Goal: Information Seeking & Learning: Learn about a topic

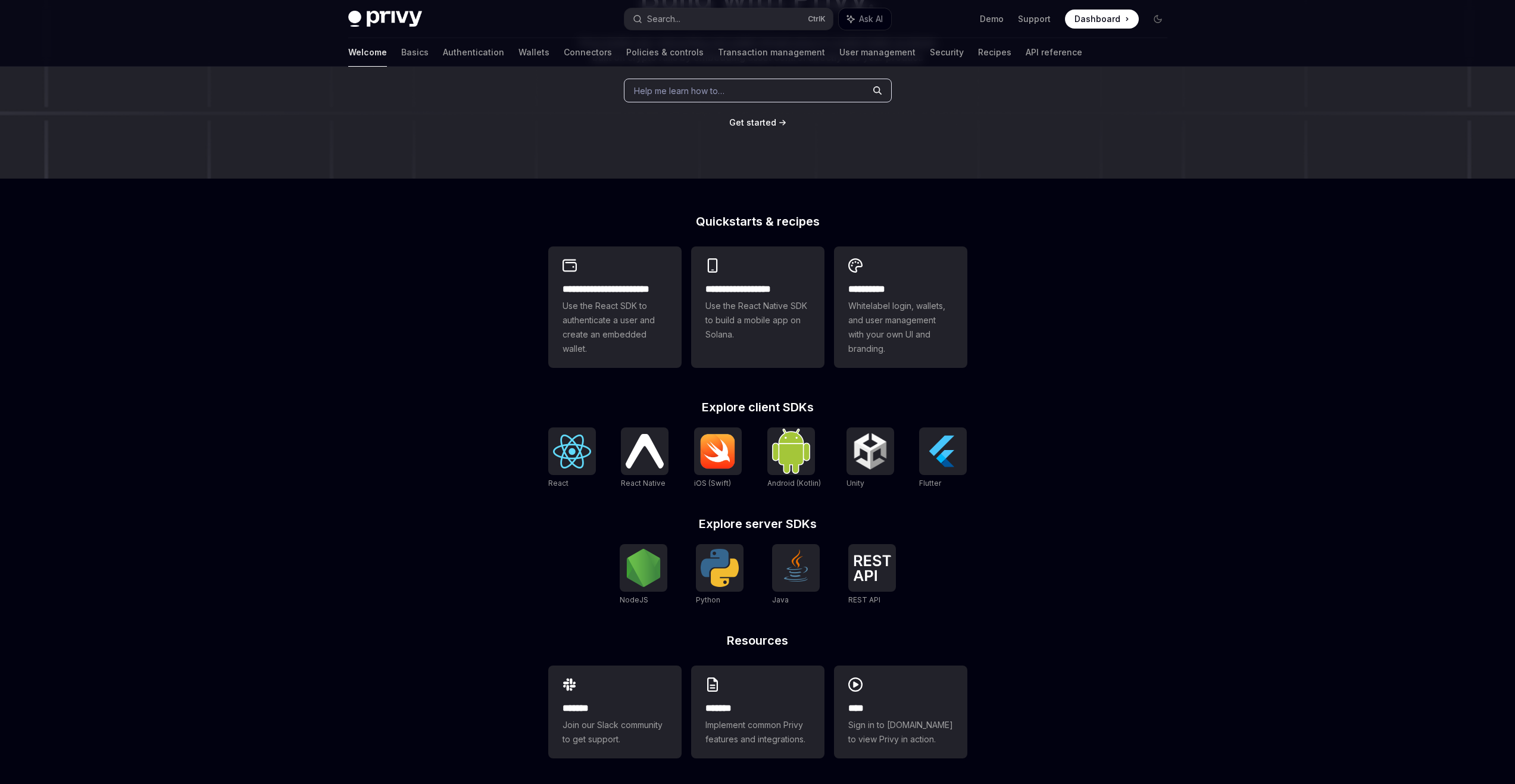
scroll to position [162, 0]
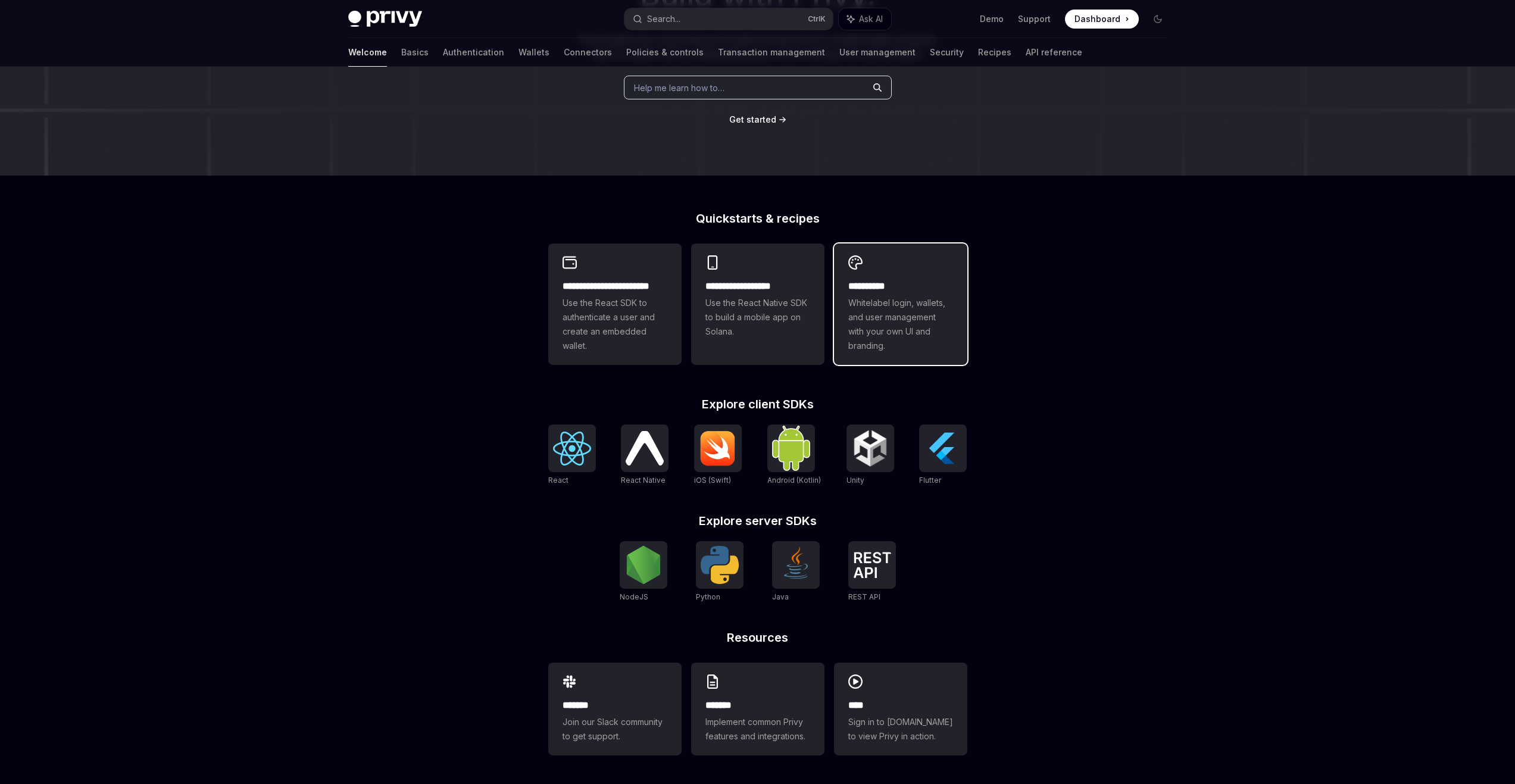
drag, startPoint x: 888, startPoint y: 287, endPoint x: 901, endPoint y: 292, distance: 13.9
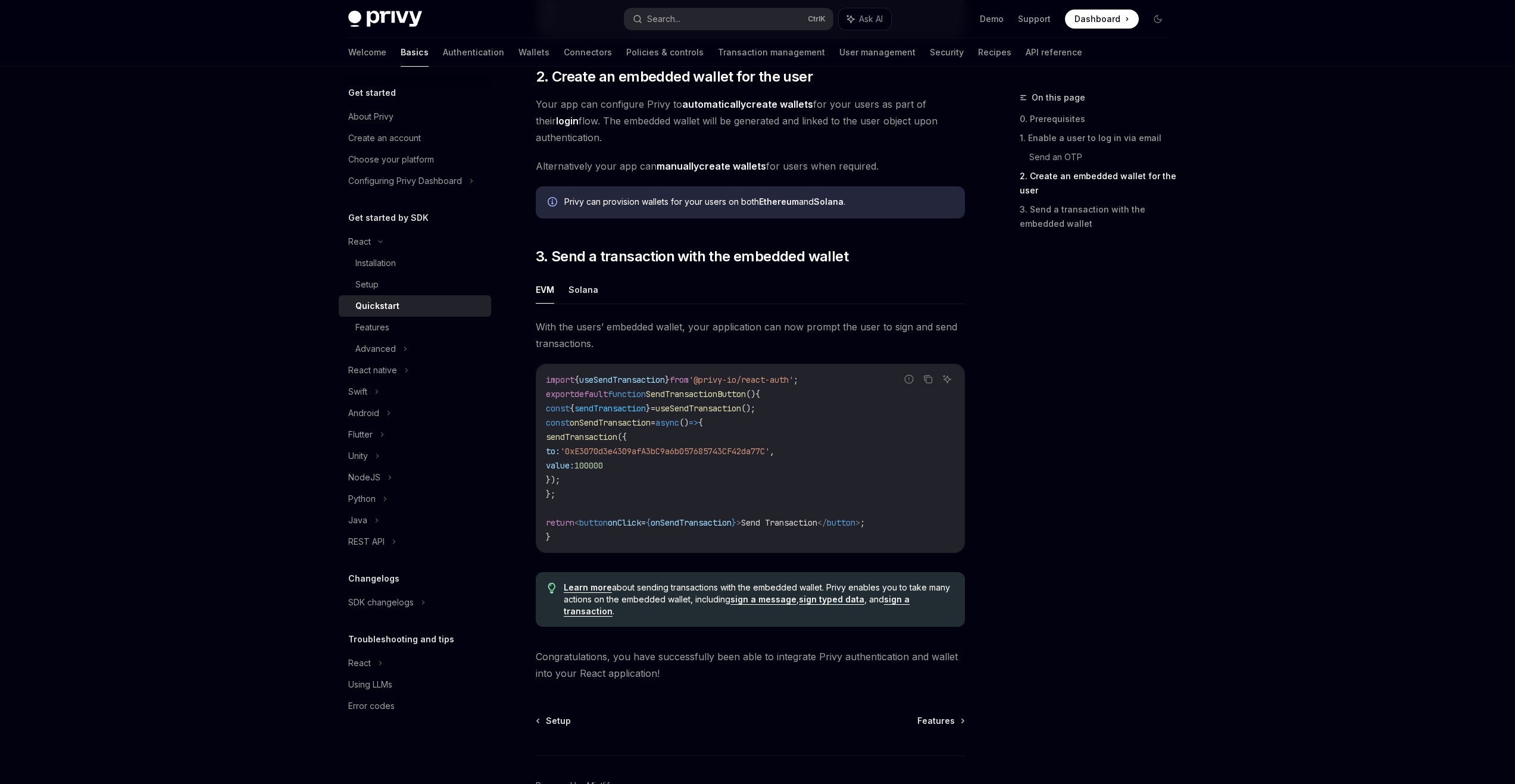
scroll to position [893, 0]
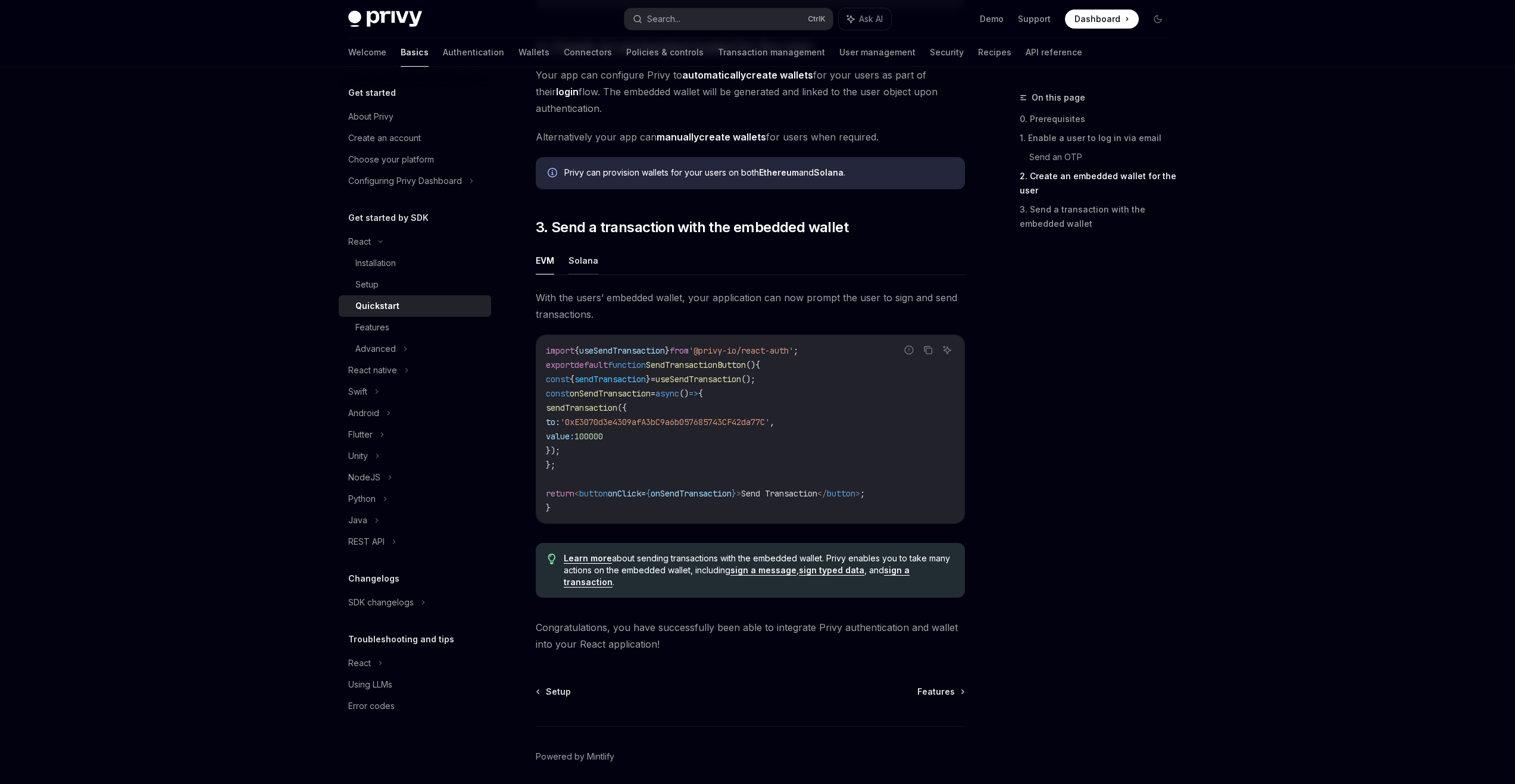
click at [584, 273] on button "Solana" at bounding box center [583, 260] width 30 height 28
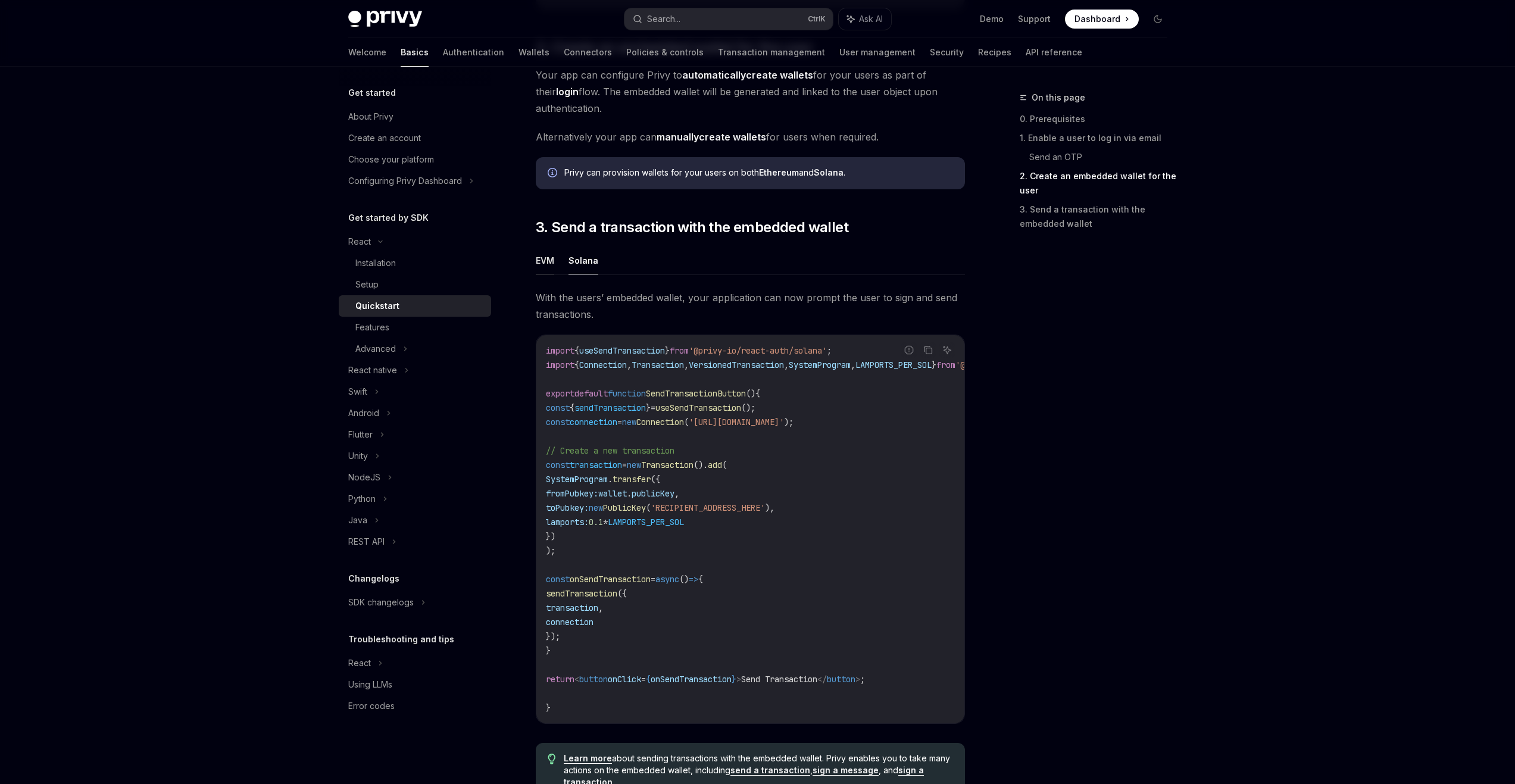
click at [540, 268] on button "EVM" at bounding box center [544, 260] width 18 height 28
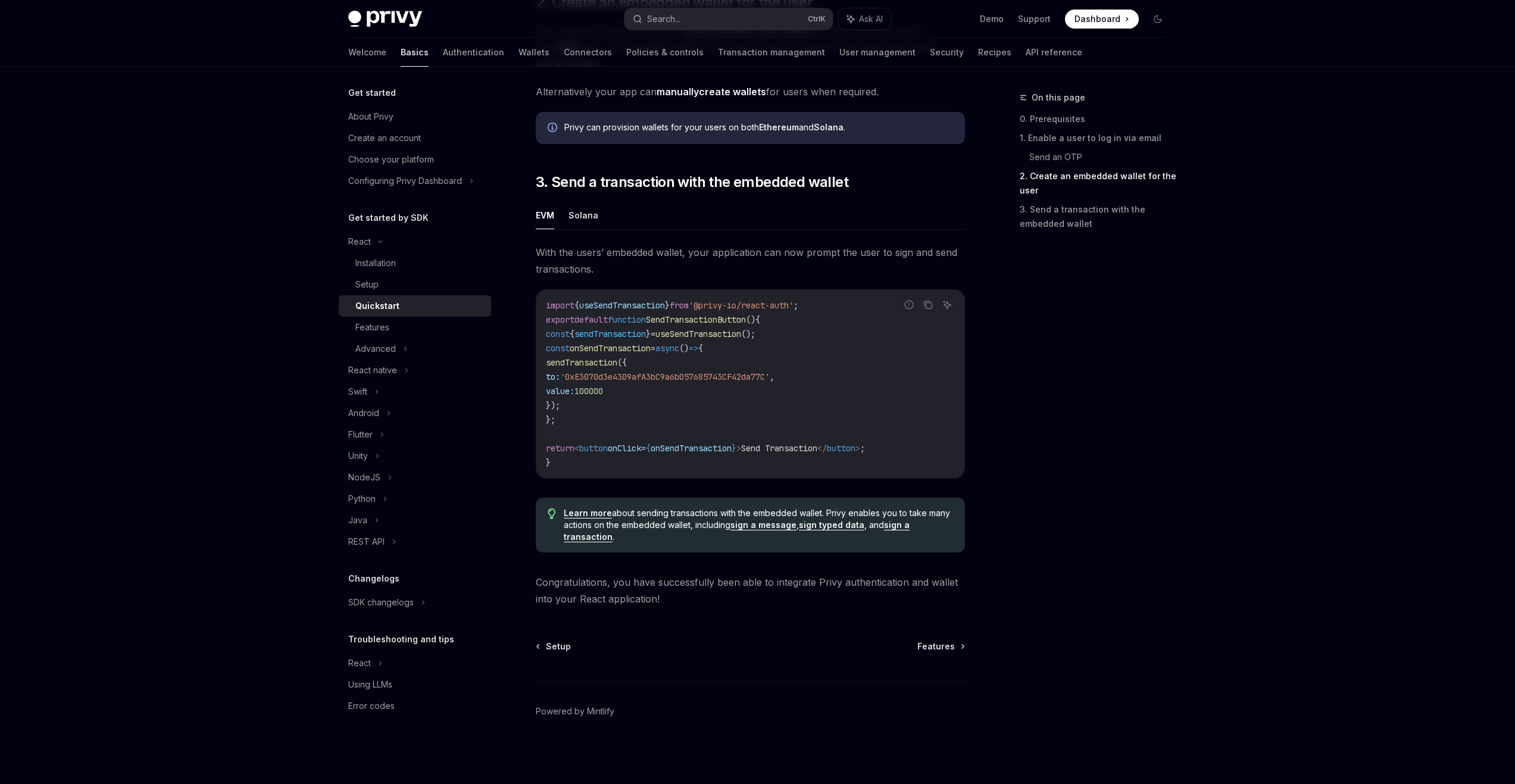
scroll to position [943, 0]
click at [394, 260] on div "Installation" at bounding box center [375, 263] width 41 height 15
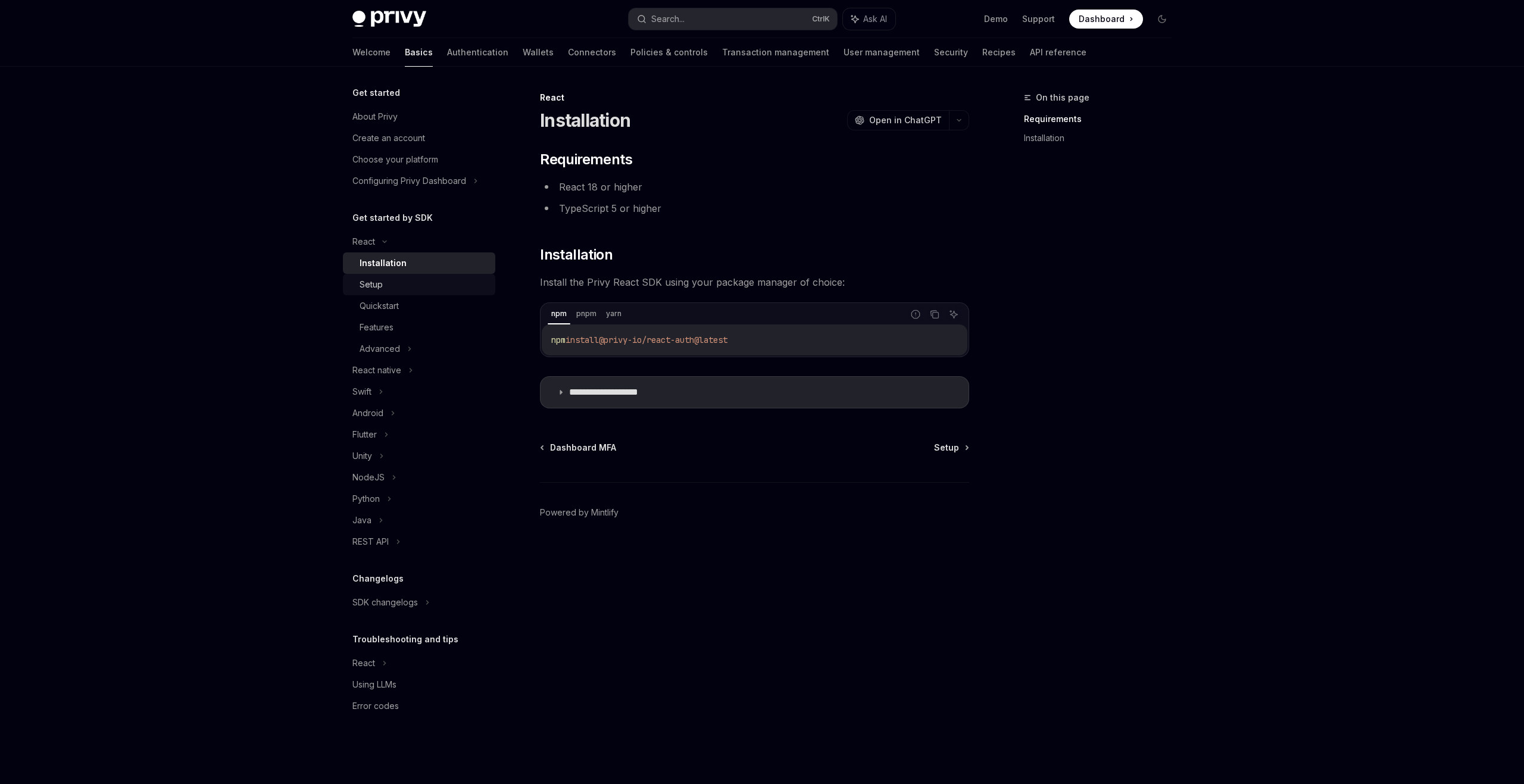
click at [388, 281] on div "Setup" at bounding box center [423, 285] width 129 height 15
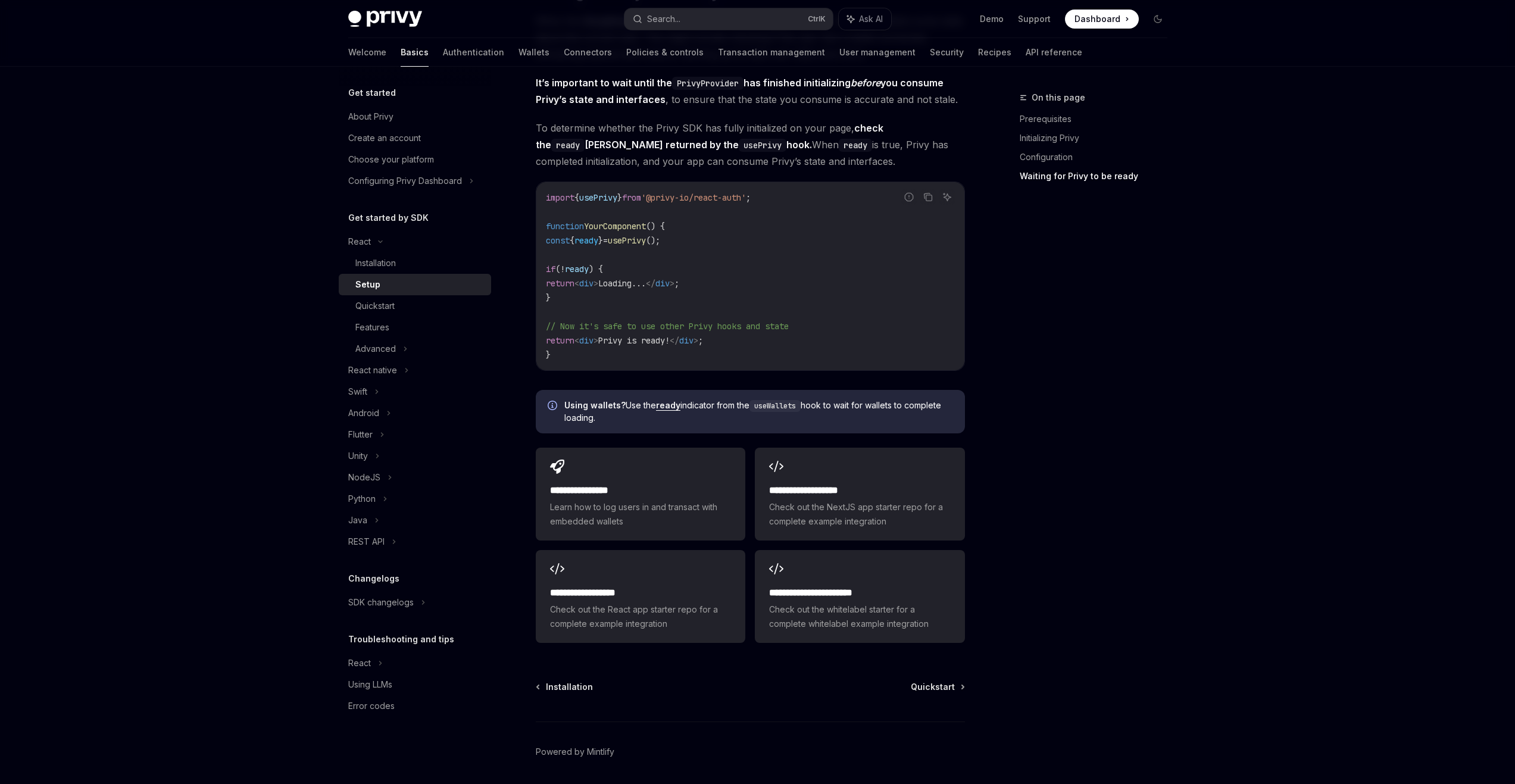
scroll to position [1260, 0]
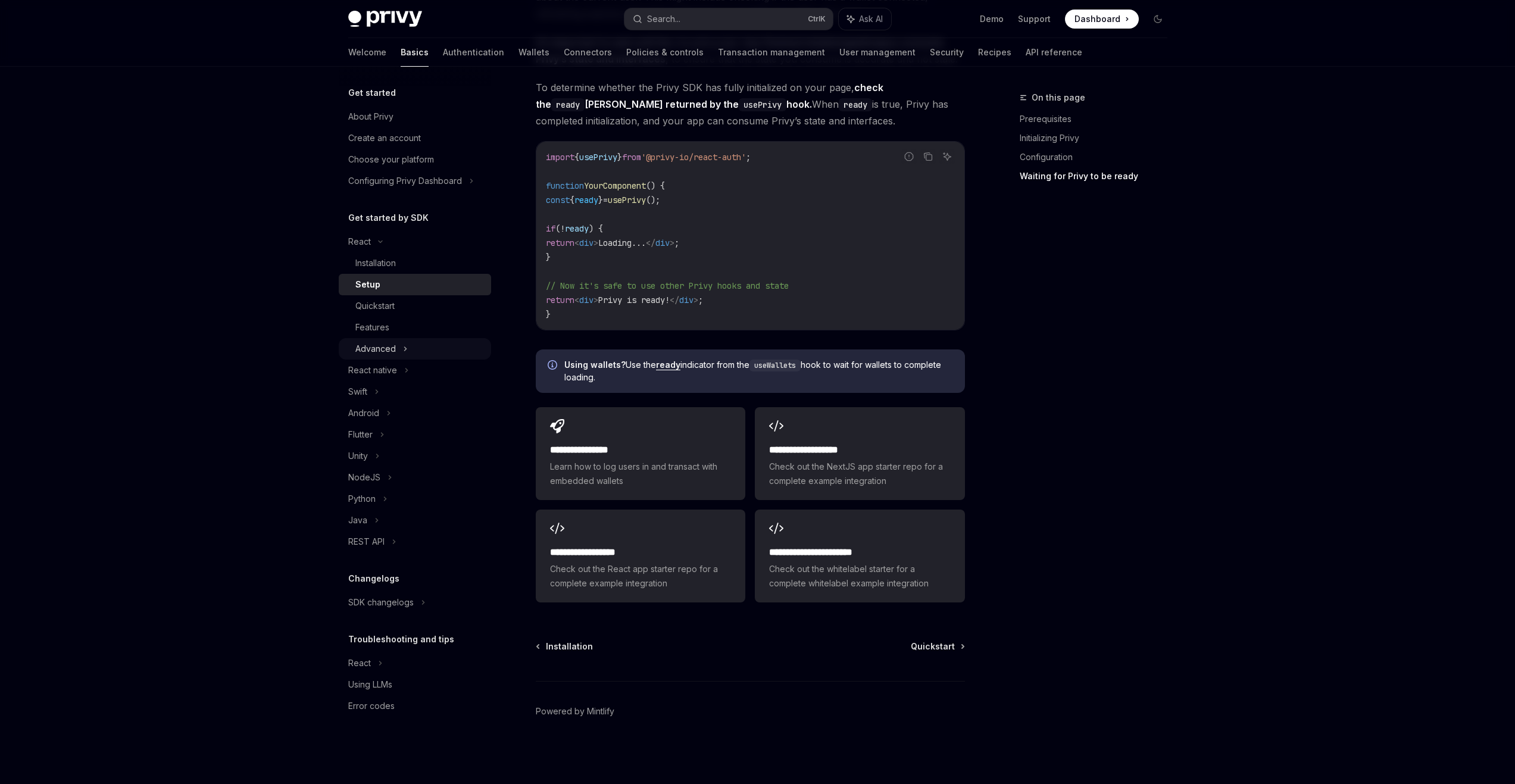
click at [396, 348] on div "Advanced" at bounding box center [415, 348] width 153 height 22
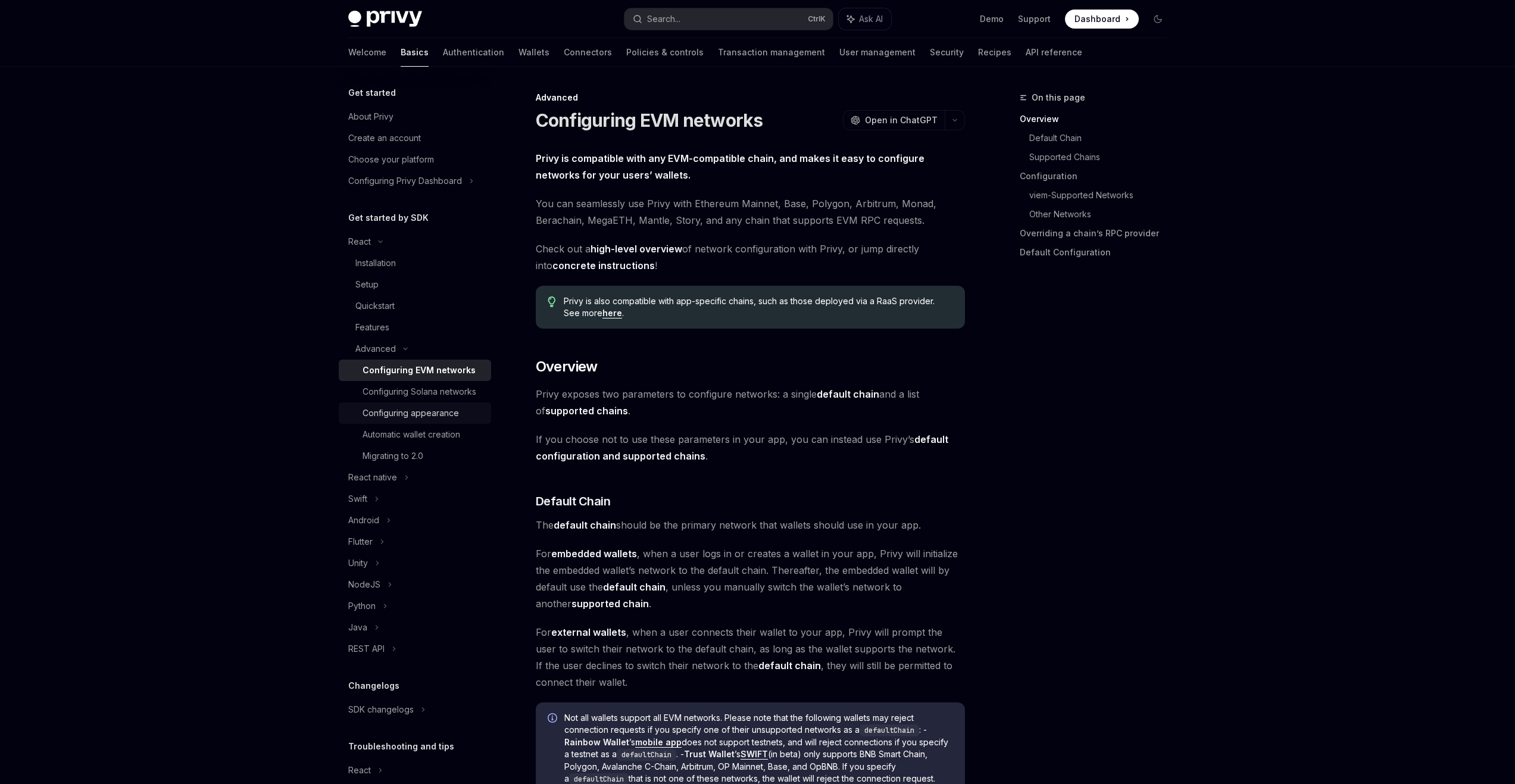
click at [422, 420] on div "Configuring appearance" at bounding box center [411, 413] width 97 height 15
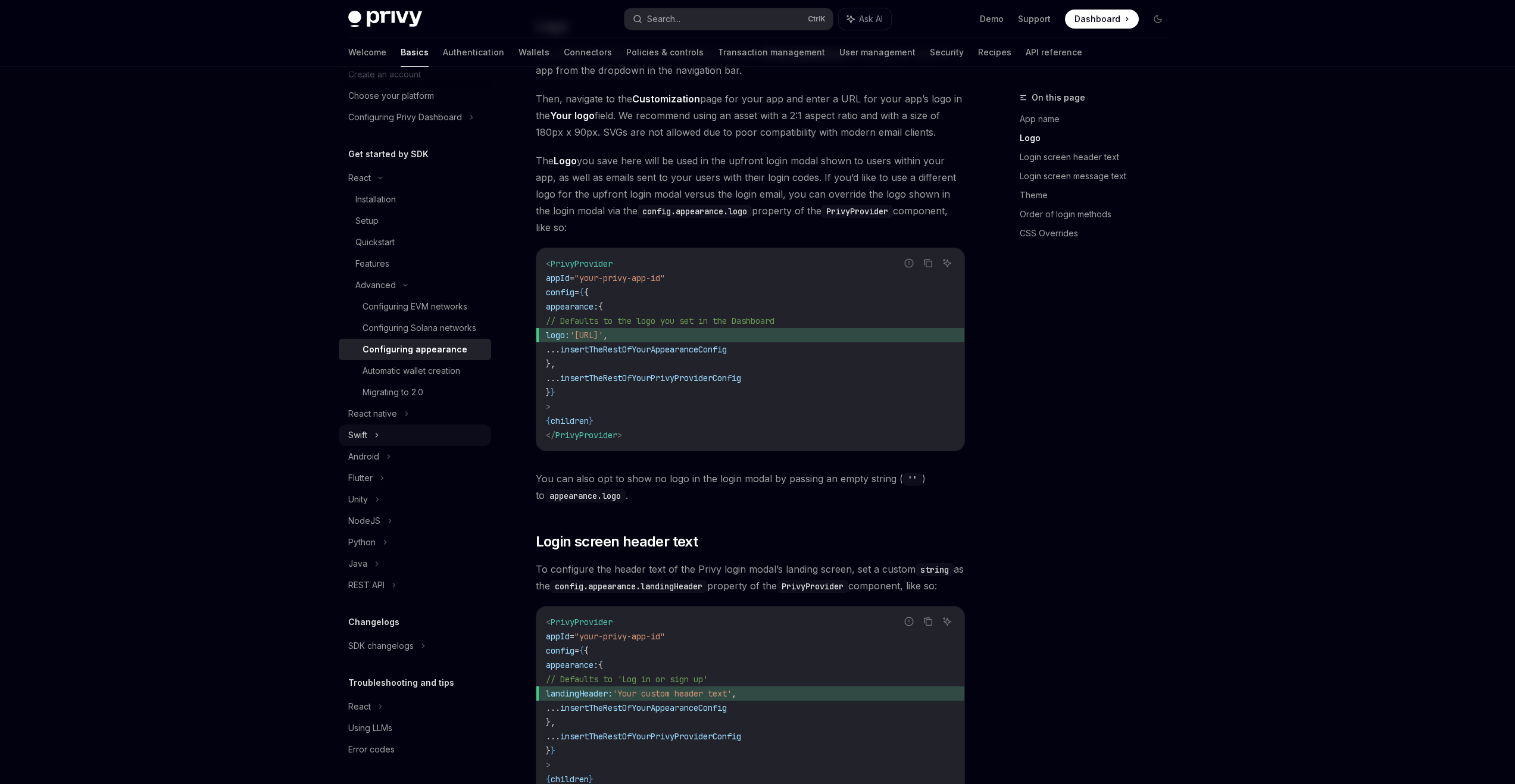
scroll to position [78, 0]
click at [412, 417] on div "React native" at bounding box center [415, 413] width 153 height 22
type textarea "*"
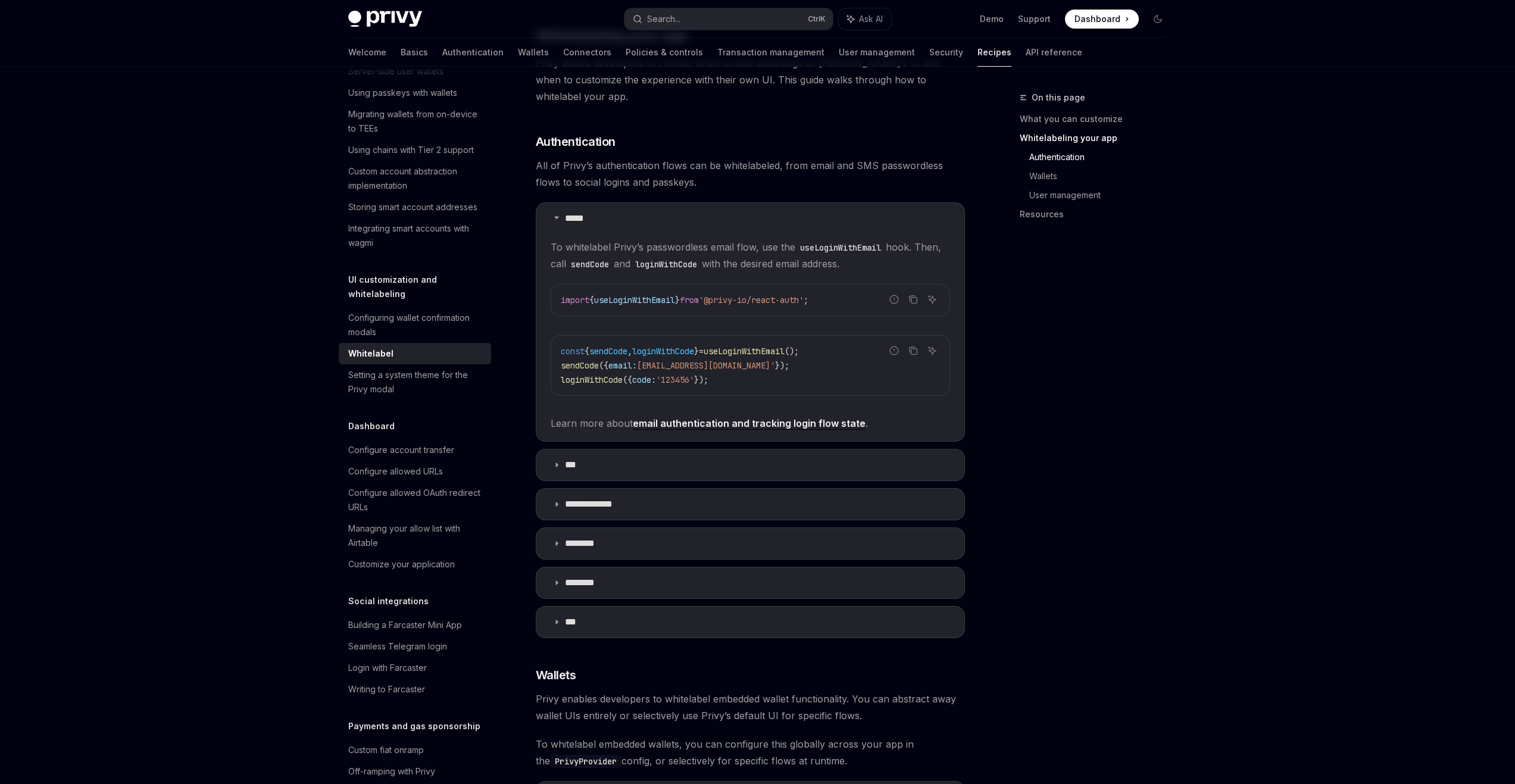
scroll to position [422, 0]
